Goal: Task Accomplishment & Management: Manage account settings

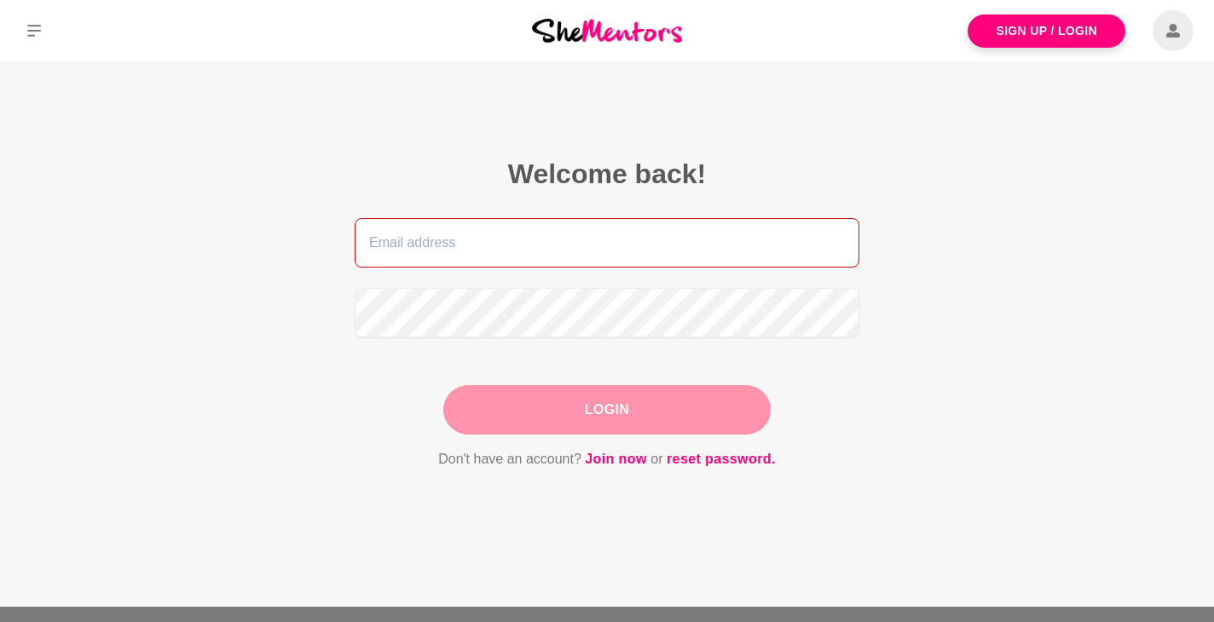
click at [629, 252] on input "email" at bounding box center [607, 242] width 505 height 49
type input "gladys.innerlight@gmail.com"
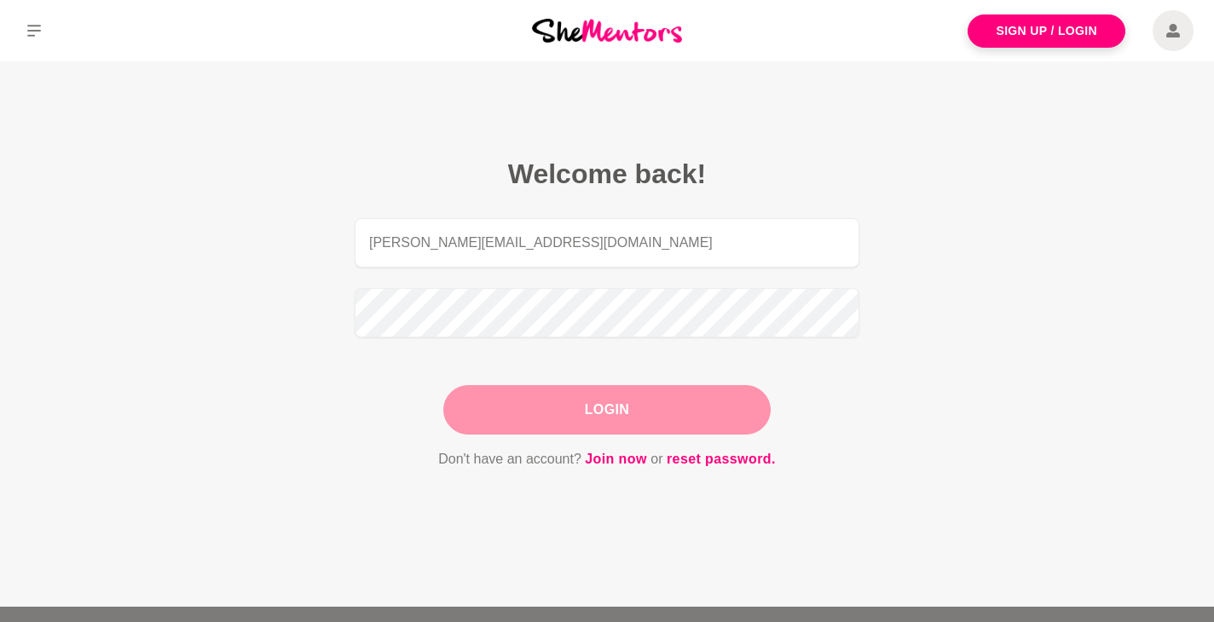
click at [622, 420] on button "Login" at bounding box center [606, 409] width 327 height 49
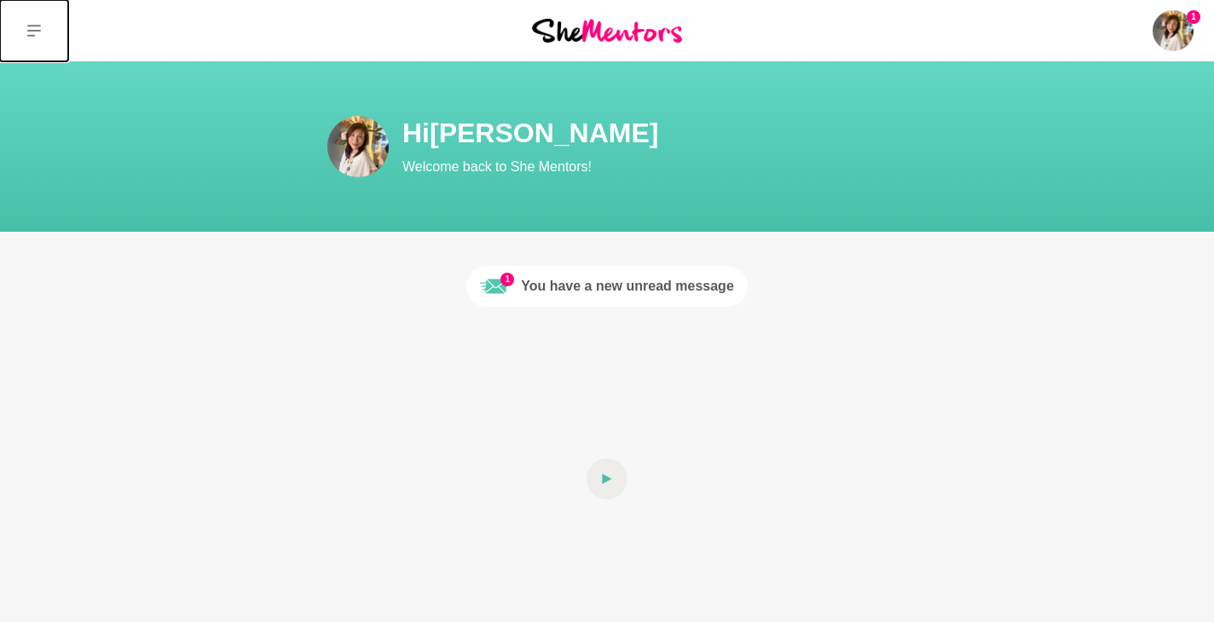
click at [37, 30] on icon at bounding box center [34, 31] width 14 height 12
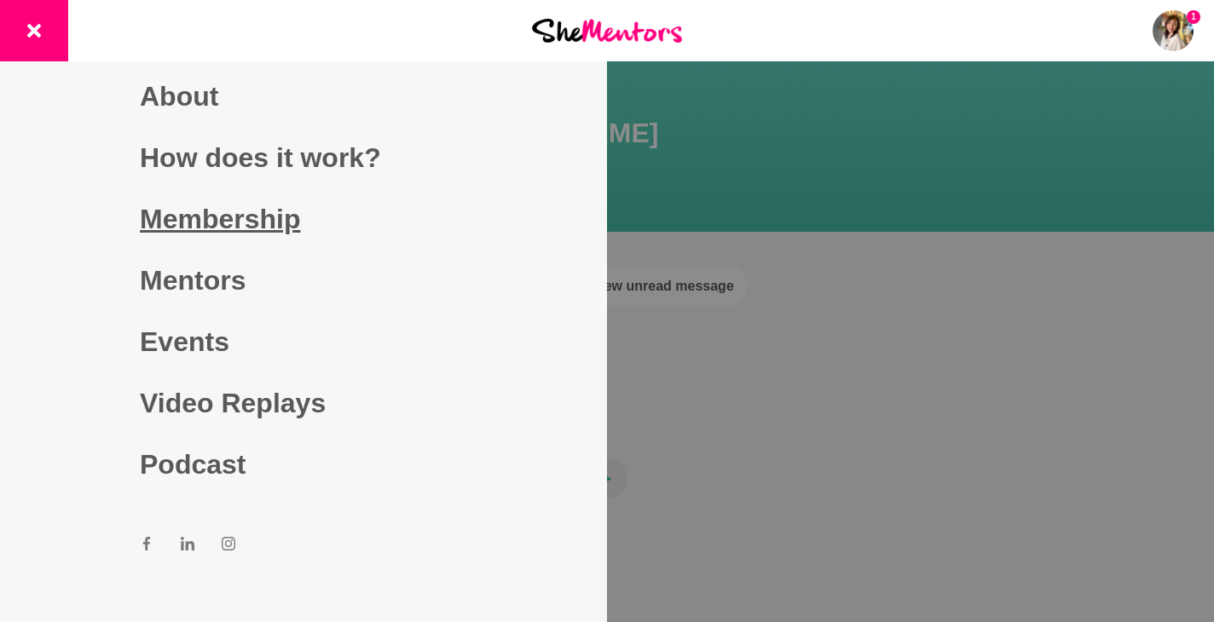
click at [216, 222] on link "Membership" at bounding box center [303, 218] width 327 height 61
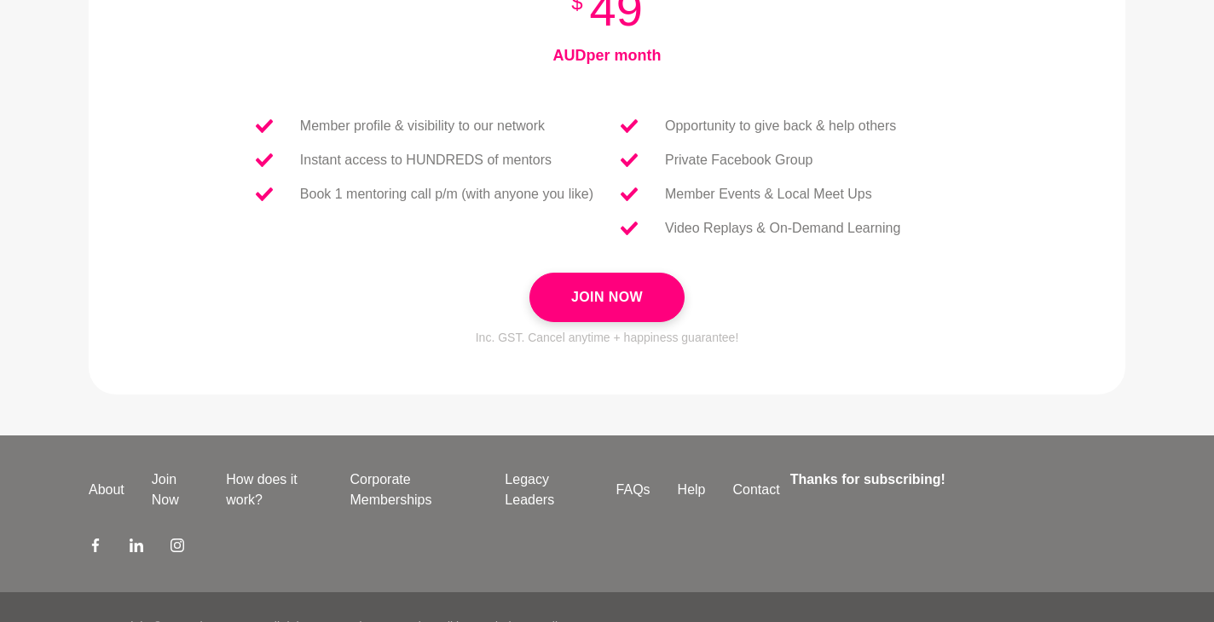
scroll to position [801, 0]
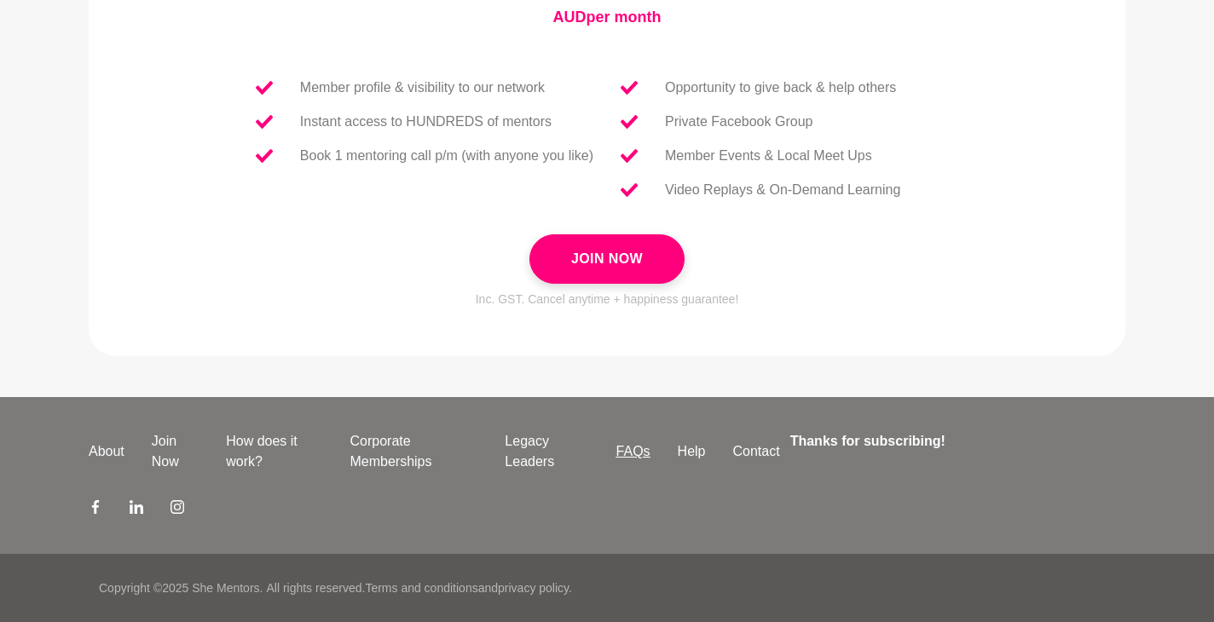
click at [641, 447] on link "FAQs" at bounding box center [633, 451] width 61 height 20
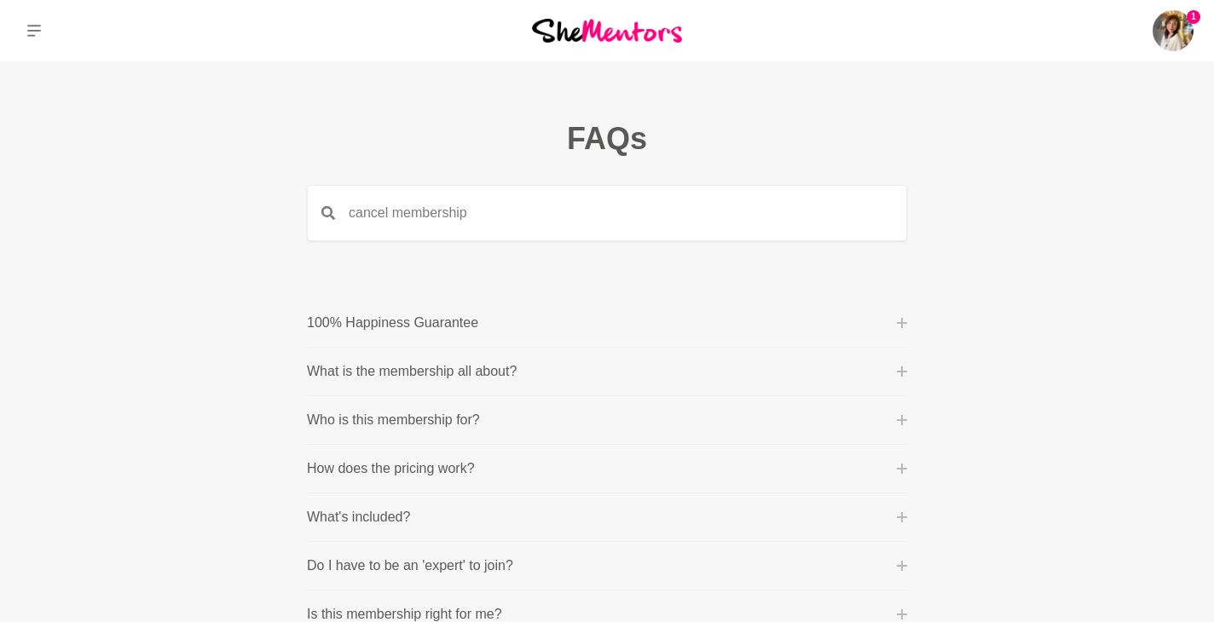
type input "cancel membership"
click at [637, 221] on input "cancel membership" at bounding box center [620, 213] width 571 height 55
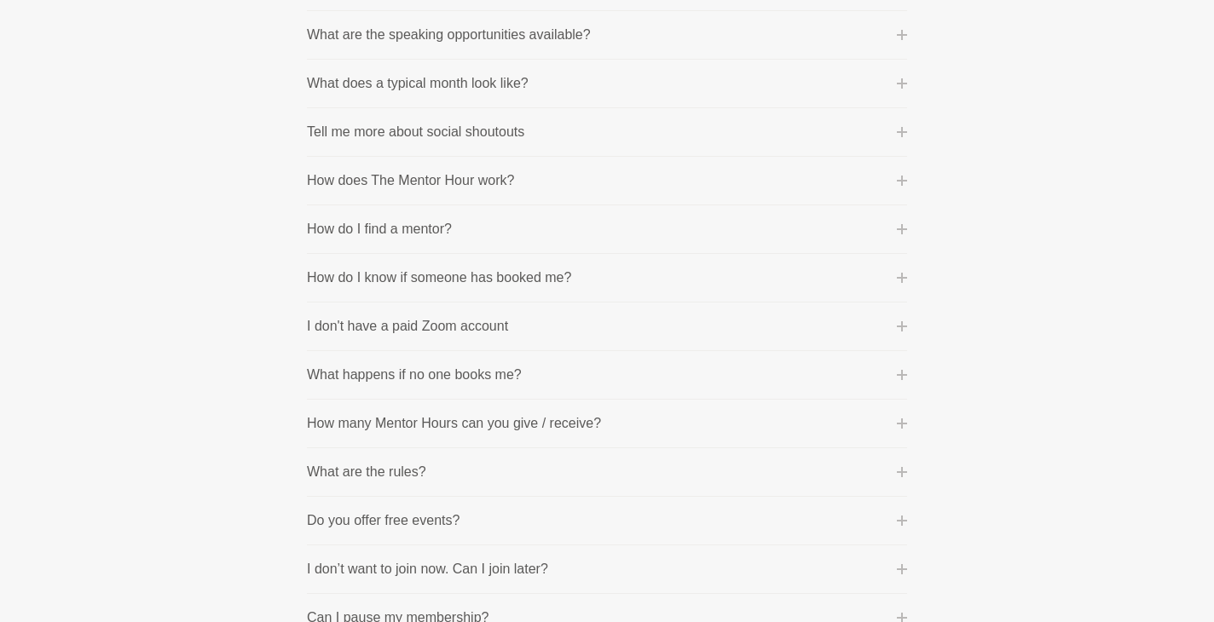
scroll to position [920, 0]
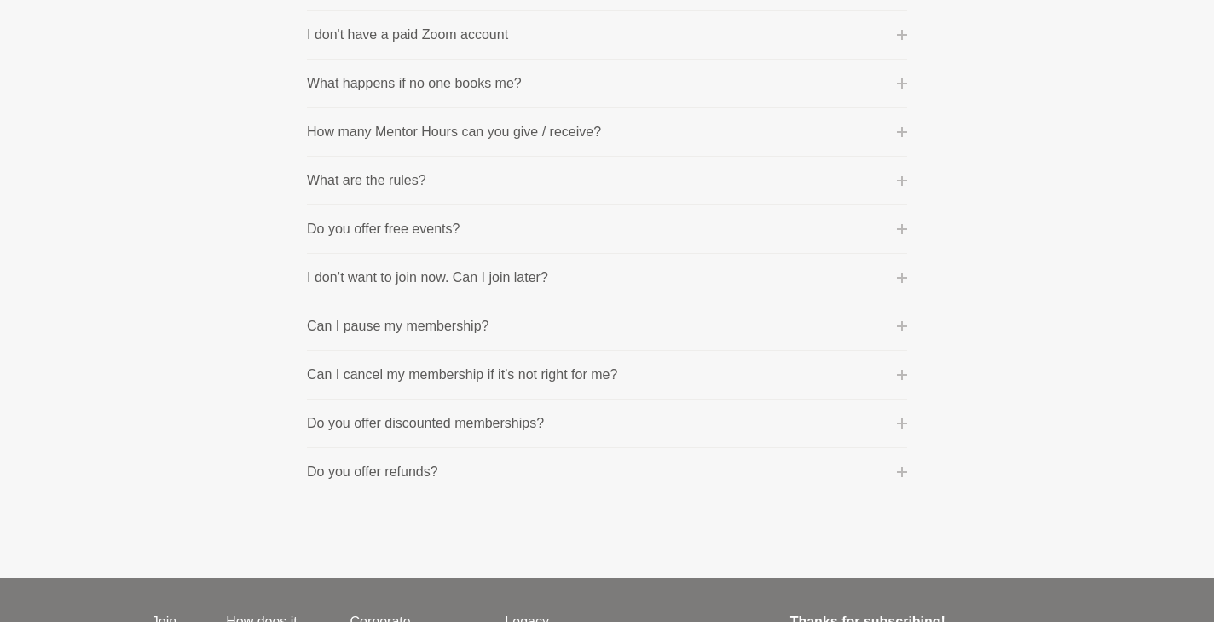
click at [464, 378] on p "Can I cancel my membership if it’s not right for me?" at bounding box center [462, 375] width 310 height 20
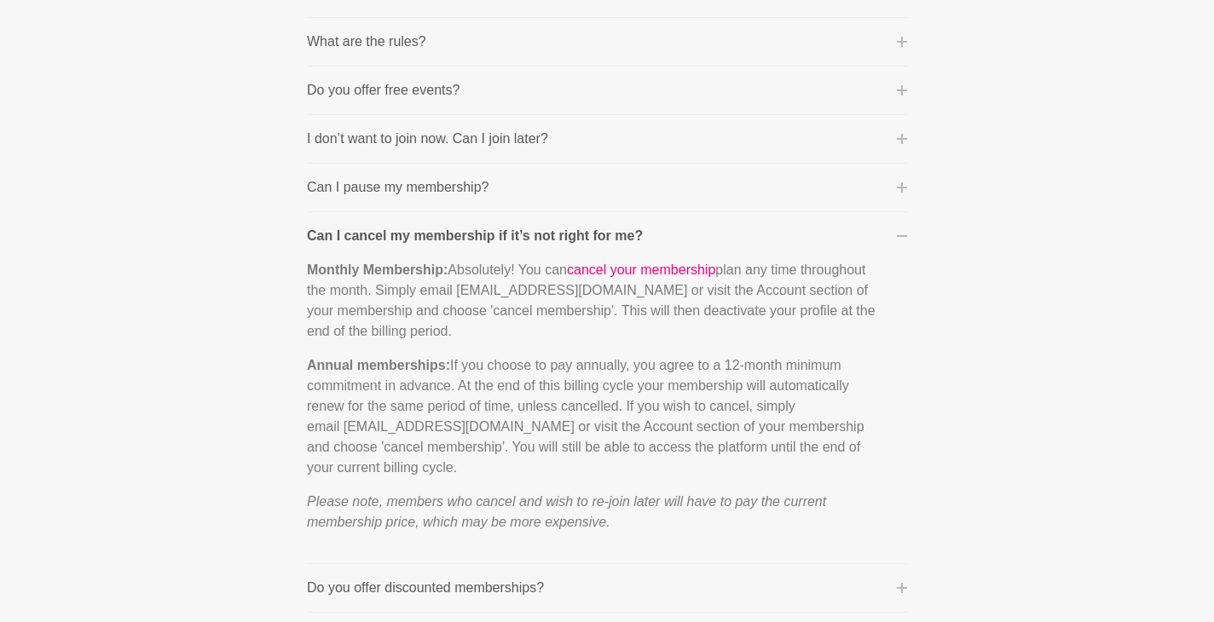
scroll to position [1081, 0]
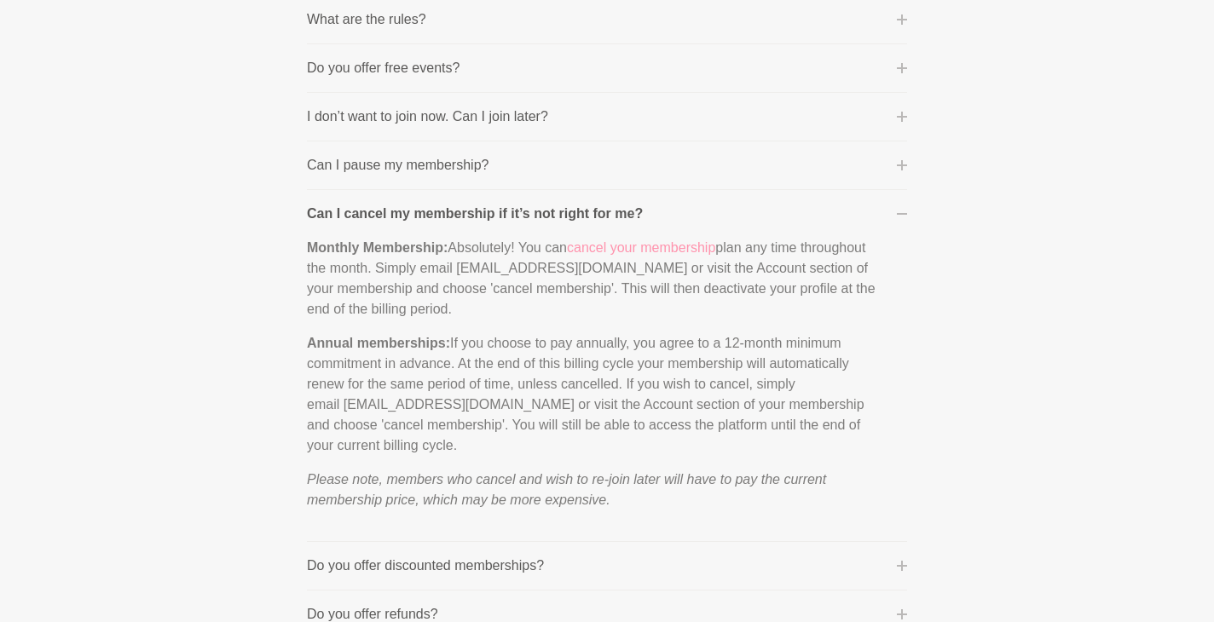
click at [655, 250] on link "cancel your membership" at bounding box center [641, 247] width 148 height 14
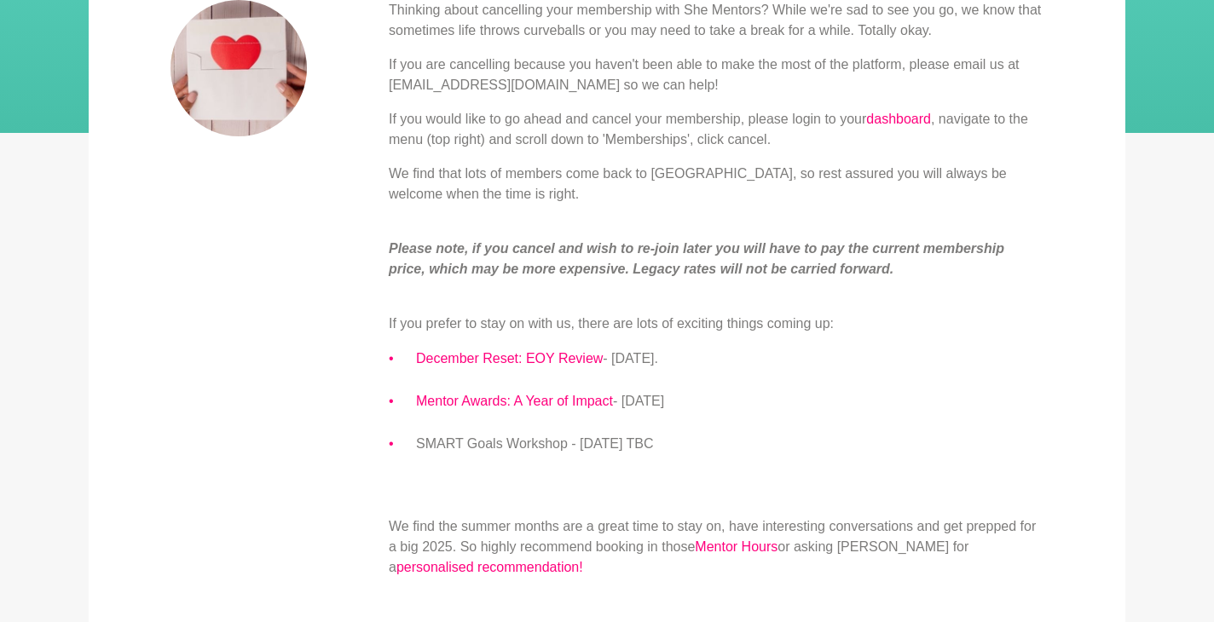
scroll to position [301, 0]
click at [918, 117] on link "dashboard" at bounding box center [898, 118] width 65 height 14
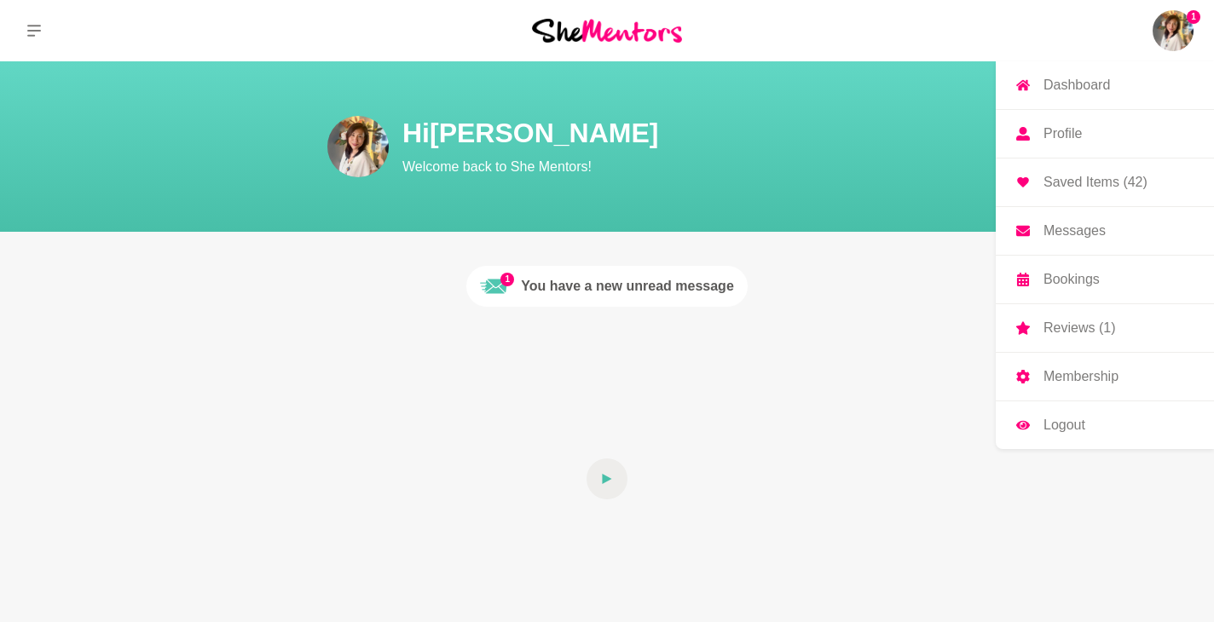
click at [1074, 378] on p "Membership" at bounding box center [1080, 377] width 75 height 14
